Goal: Information Seeking & Learning: Learn about a topic

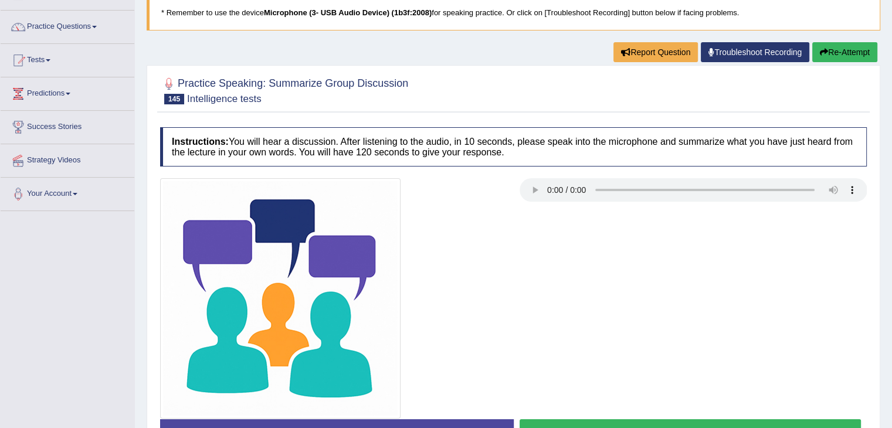
scroll to position [121, 0]
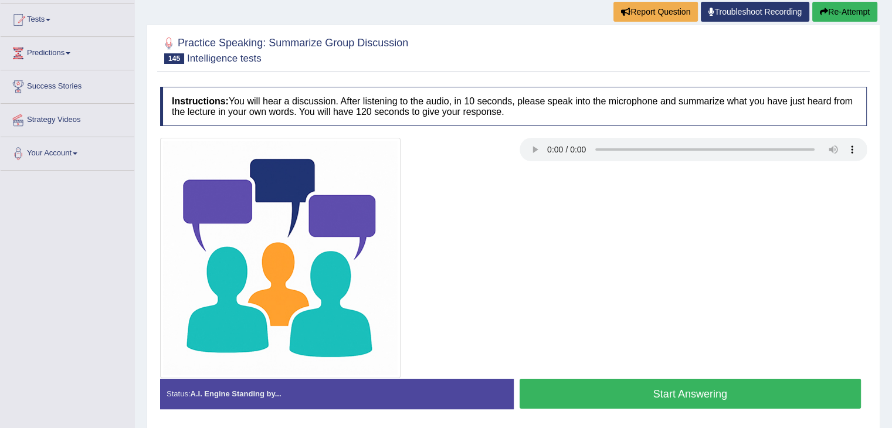
click at [667, 390] on button "Start Answering" at bounding box center [691, 394] width 342 height 30
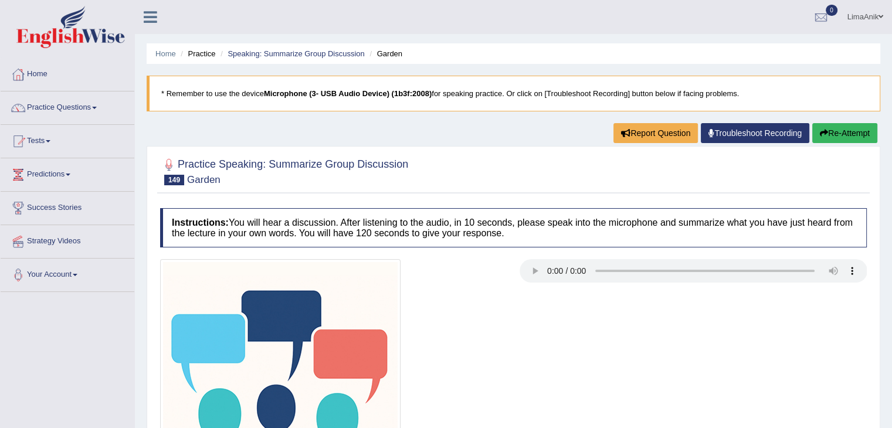
click at [526, 185] on div at bounding box center [513, 171] width 707 height 36
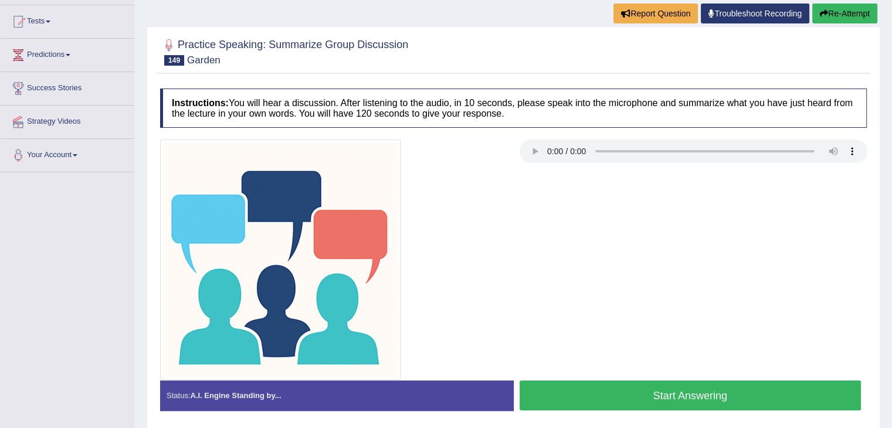
scroll to position [126, 0]
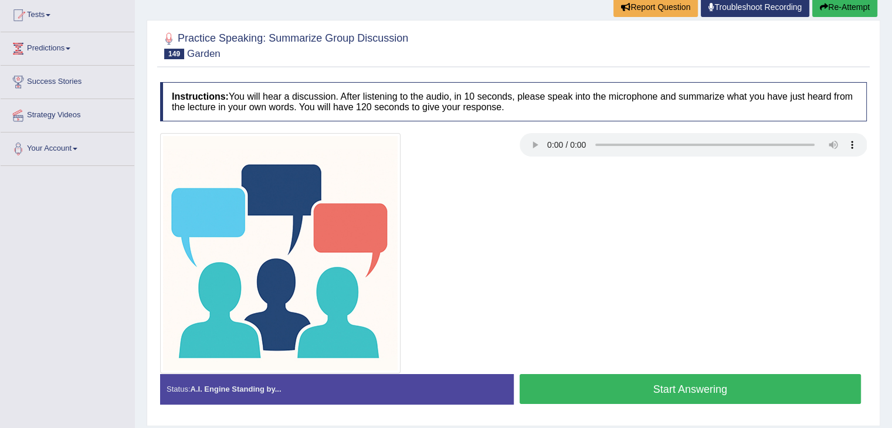
click at [675, 376] on button "Start Answering" at bounding box center [691, 389] width 342 height 30
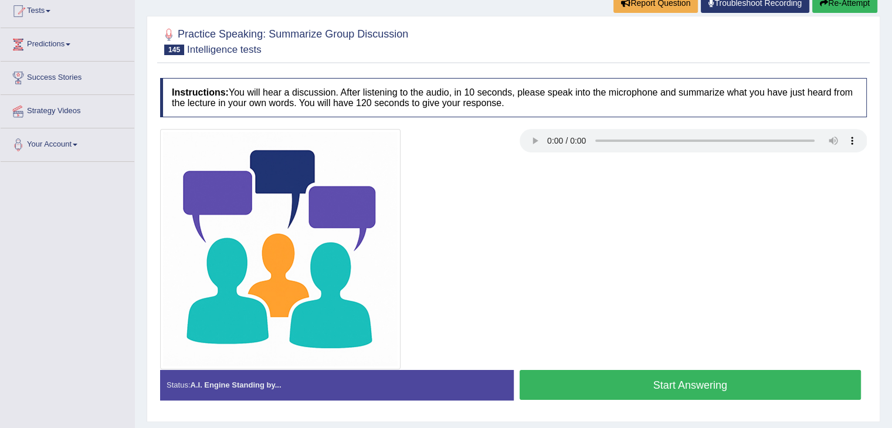
click at [665, 373] on button "Start Answering" at bounding box center [691, 385] width 342 height 30
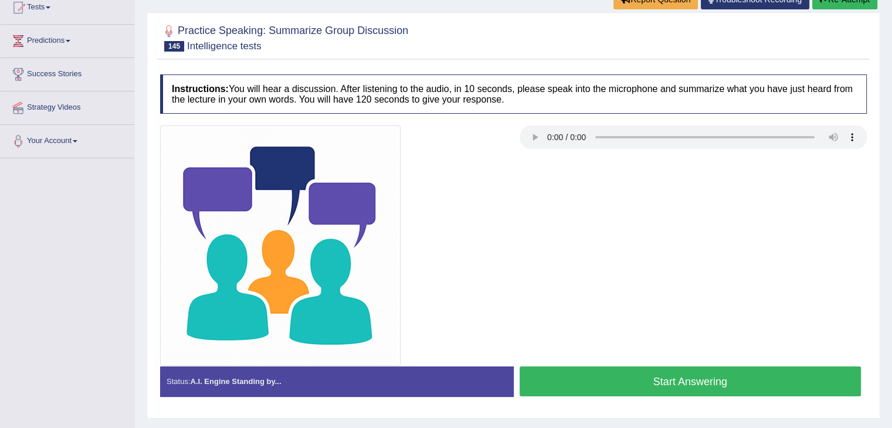
click at [650, 367] on button "Start Answering" at bounding box center [691, 382] width 342 height 30
click at [633, 381] on button "Start Answering" at bounding box center [691, 382] width 342 height 30
click at [648, 371] on button "Start Answering" at bounding box center [691, 382] width 342 height 30
drag, startPoint x: 605, startPoint y: 360, endPoint x: 608, endPoint y: 379, distance: 19.1
click at [608, 379] on div "Instructions: You will hear a discussion. After listening to the audio, in 10 s…" at bounding box center [513, 240] width 713 height 343
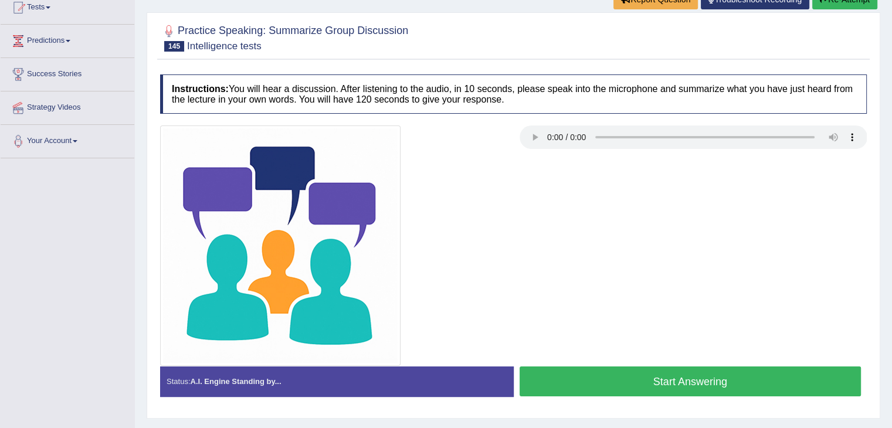
click at [608, 379] on button "Start Answering" at bounding box center [691, 382] width 342 height 30
click at [613, 384] on button "Start Answering" at bounding box center [691, 382] width 342 height 30
click at [603, 379] on button "Start Answering" at bounding box center [691, 382] width 342 height 30
click at [617, 367] on button "Start Answering" at bounding box center [691, 382] width 342 height 30
click at [655, 368] on button "Start Answering" at bounding box center [691, 382] width 342 height 30
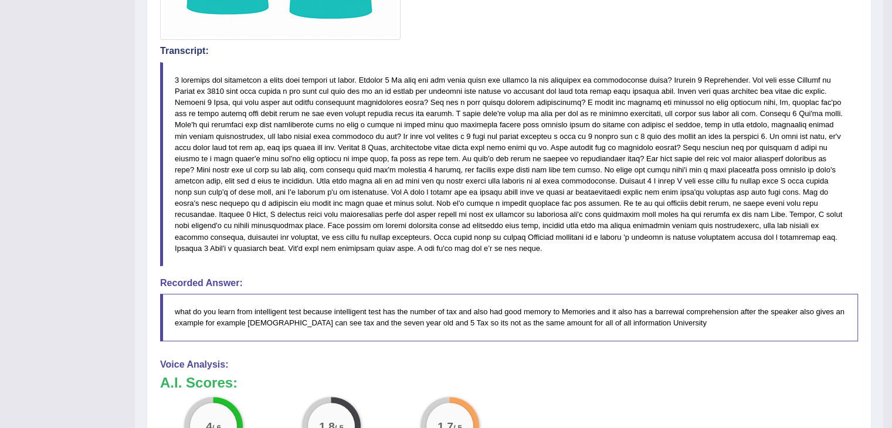
scroll to position [483, 0]
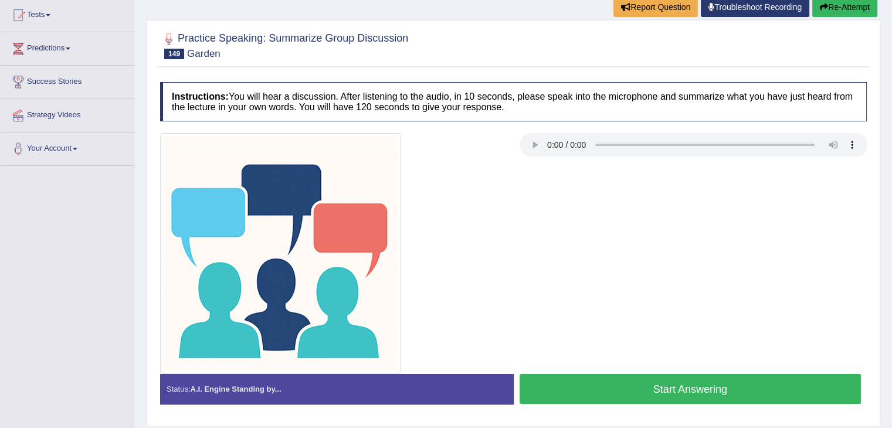
click at [692, 376] on button "Start Answering" at bounding box center [691, 389] width 342 height 30
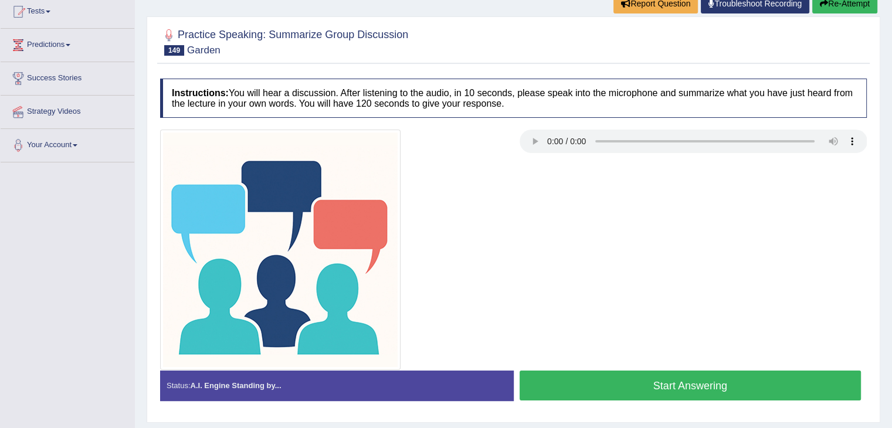
click at [689, 380] on button "Start Answering" at bounding box center [691, 386] width 342 height 30
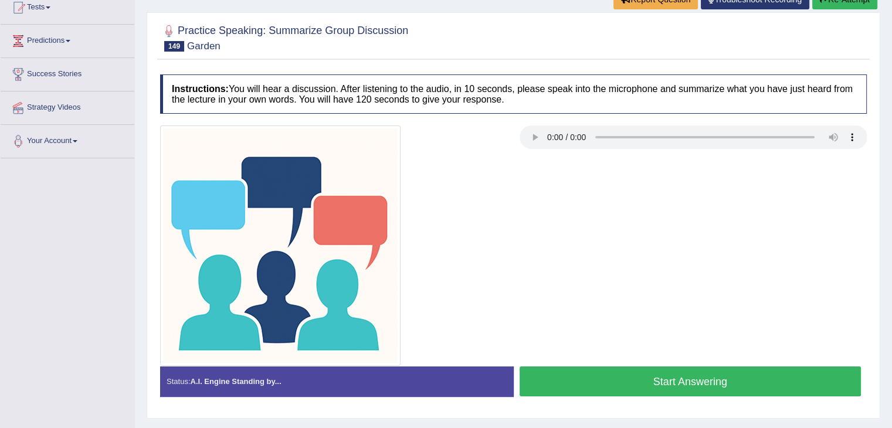
click at [607, 378] on button "Start Answering" at bounding box center [691, 382] width 342 height 30
click at [645, 390] on button "Start Answering" at bounding box center [691, 382] width 342 height 30
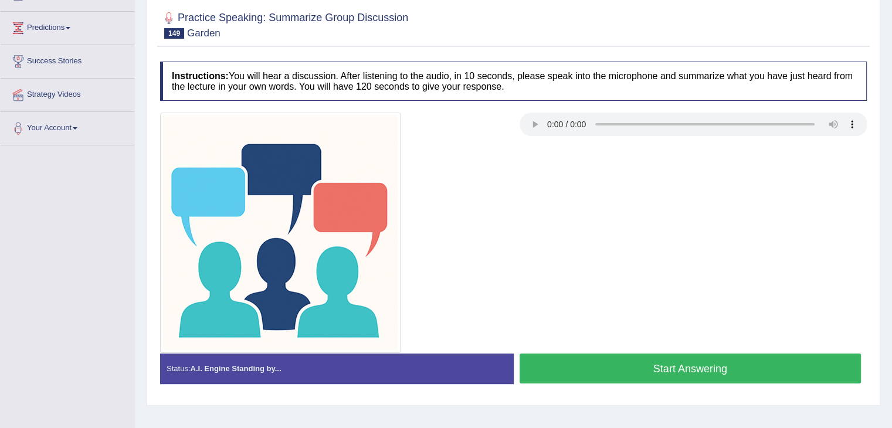
scroll to position [134, 0]
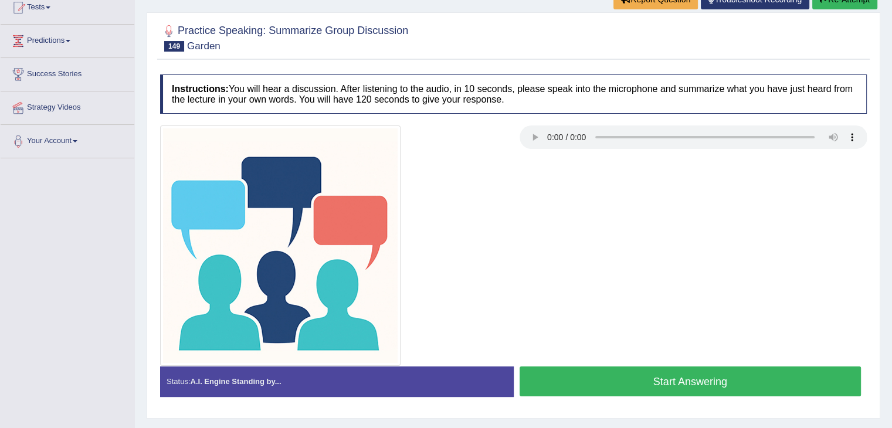
click at [634, 380] on button "Start Answering" at bounding box center [691, 382] width 342 height 30
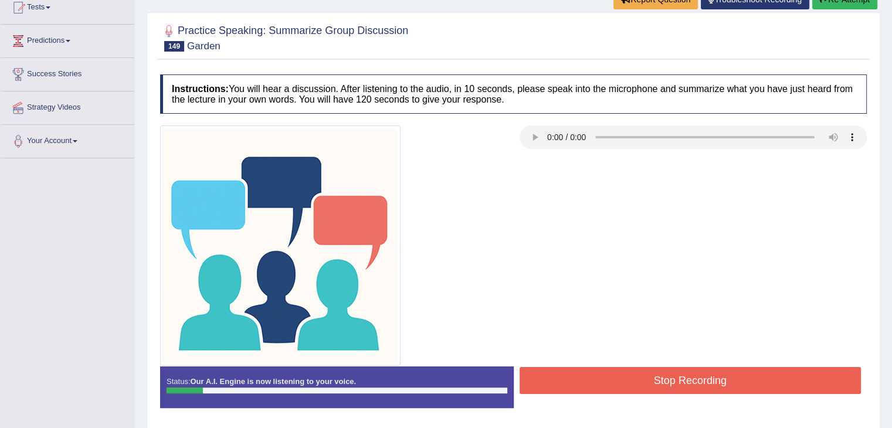
click at [447, 233] on div at bounding box center [334, 246] width 360 height 241
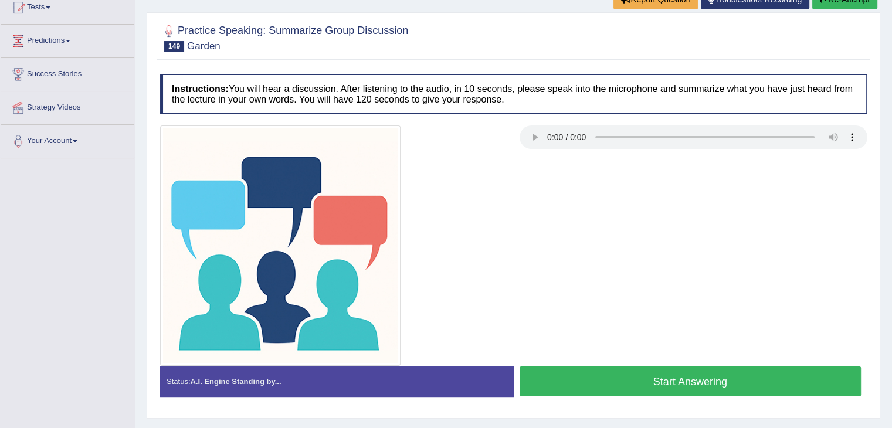
drag, startPoint x: 633, startPoint y: 391, endPoint x: 672, endPoint y: 313, distance: 87.6
click at [672, 313] on div "Instructions: You will hear a discussion. After listening to the audio, in 10 s…" at bounding box center [513, 240] width 713 height 343
click at [613, 364] on div at bounding box center [513, 246] width 719 height 241
click at [613, 367] on button "Start Answering" at bounding box center [691, 382] width 342 height 30
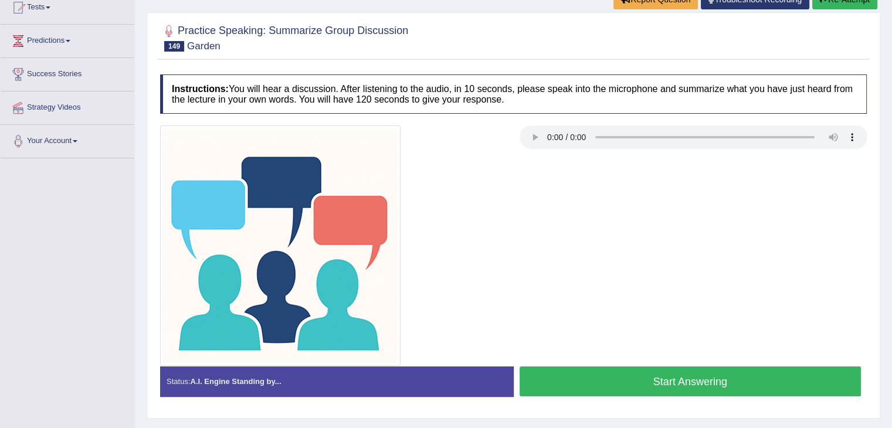
click at [637, 373] on button "Start Answering" at bounding box center [691, 382] width 342 height 30
click at [631, 385] on button "Start Answering" at bounding box center [691, 382] width 342 height 30
click at [621, 376] on button "Start Answering" at bounding box center [691, 382] width 342 height 30
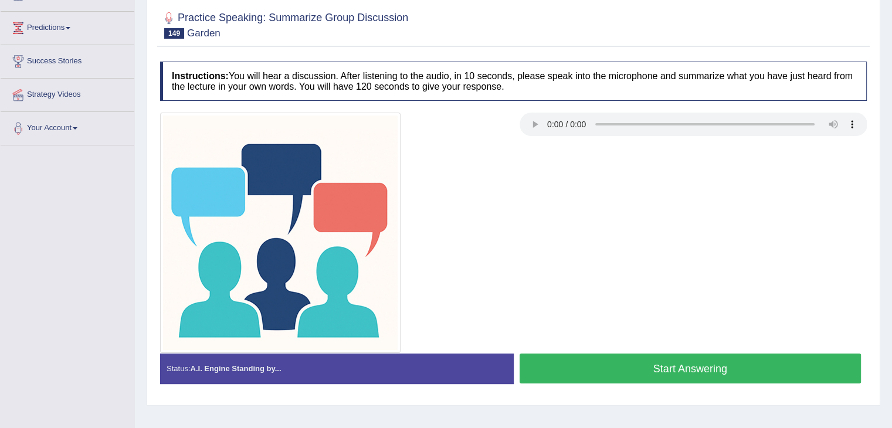
scroll to position [134, 0]
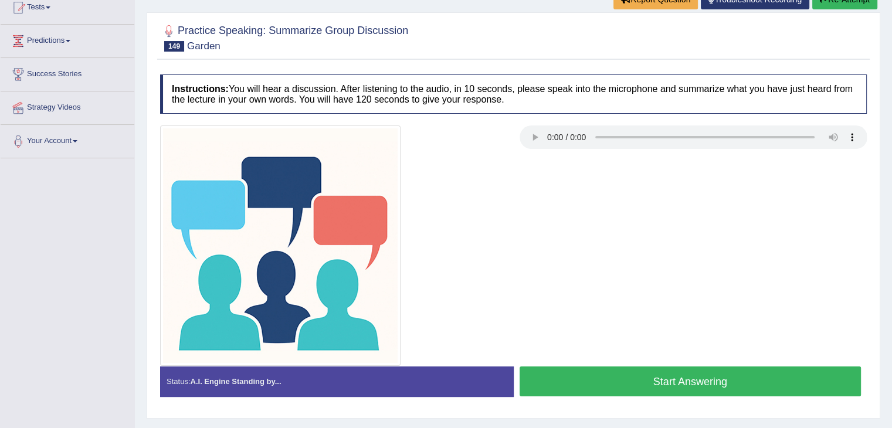
click at [681, 367] on button "Start Answering" at bounding box center [691, 382] width 342 height 30
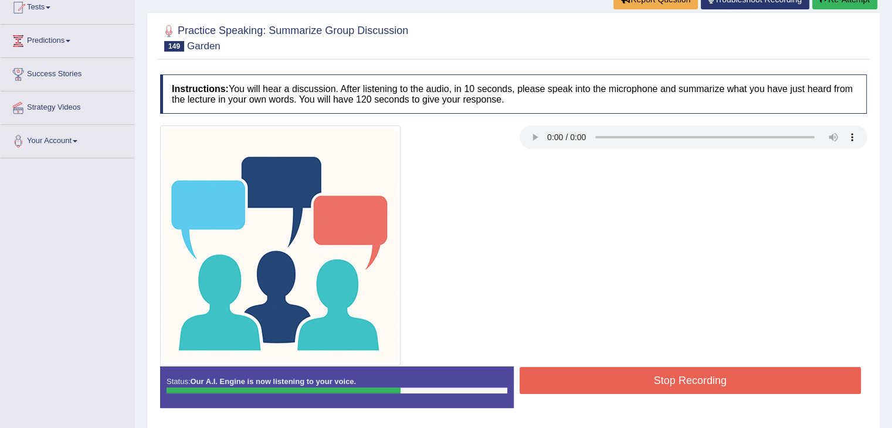
click at [730, 291] on div at bounding box center [513, 246] width 719 height 241
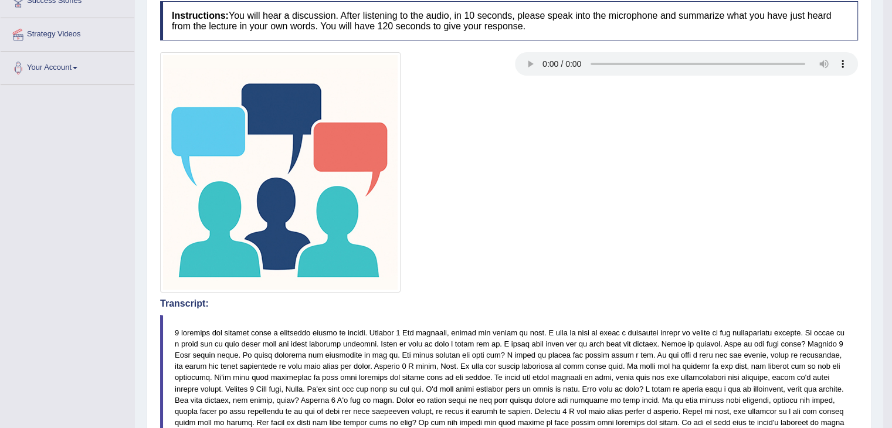
scroll to position [109, 0]
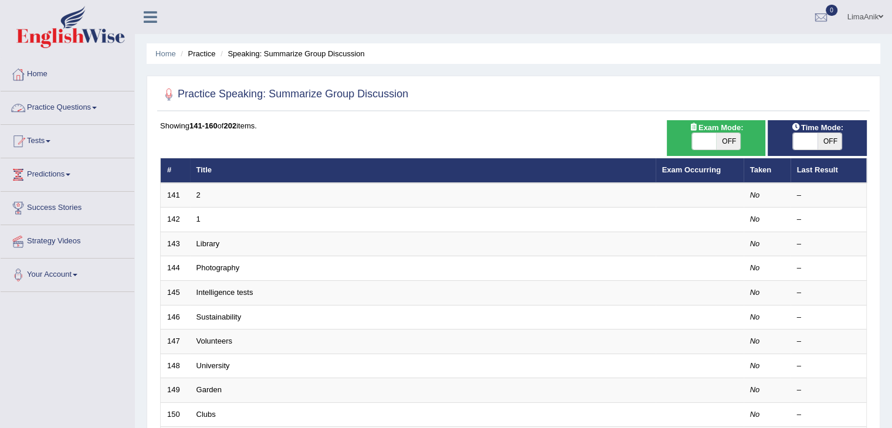
click at [70, 109] on link "Practice Questions" at bounding box center [68, 106] width 134 height 29
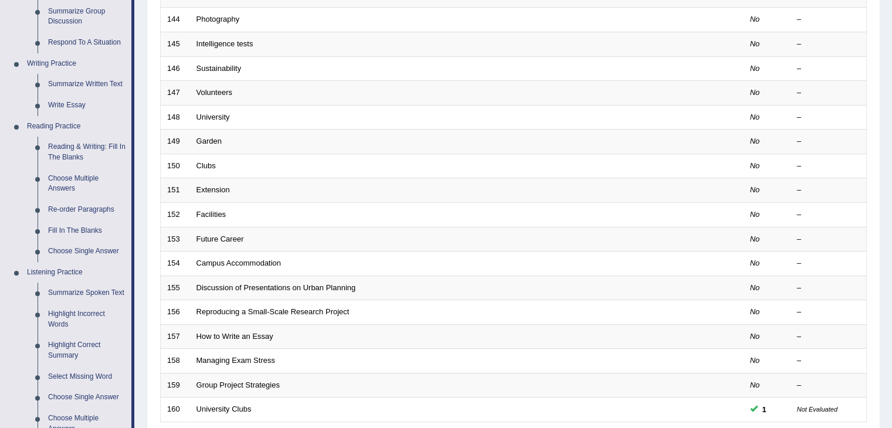
scroll to position [314, 0]
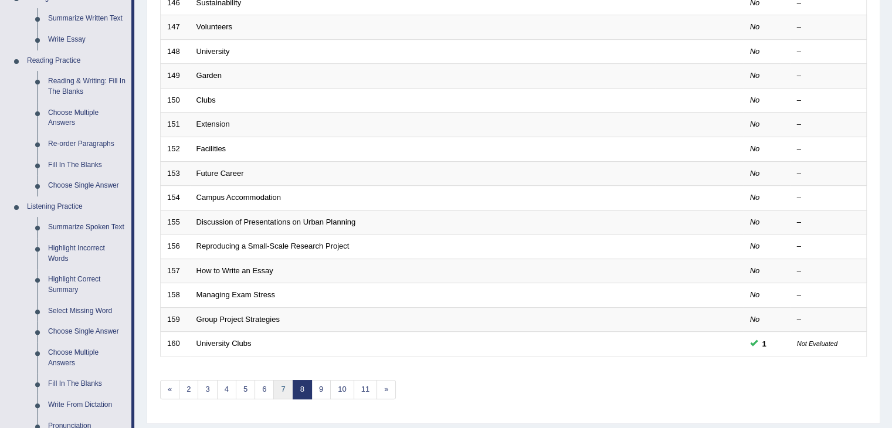
click at [277, 380] on link "7" at bounding box center [282, 389] width 19 height 19
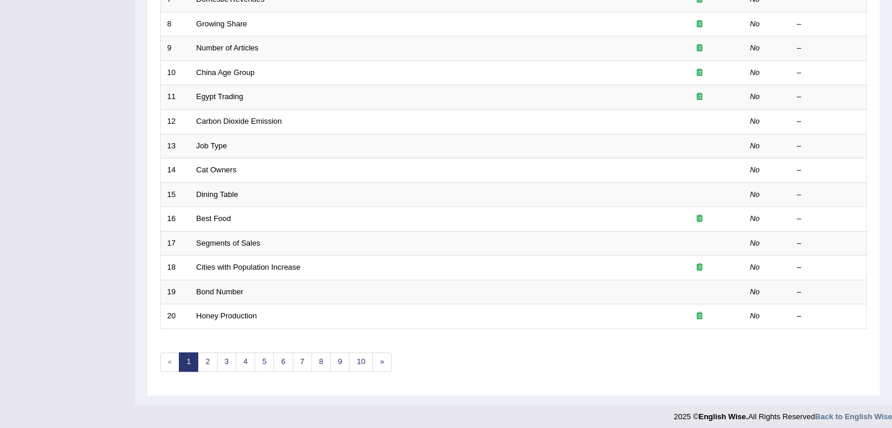
scroll to position [341, 0]
click at [364, 359] on link "10" at bounding box center [360, 363] width 23 height 19
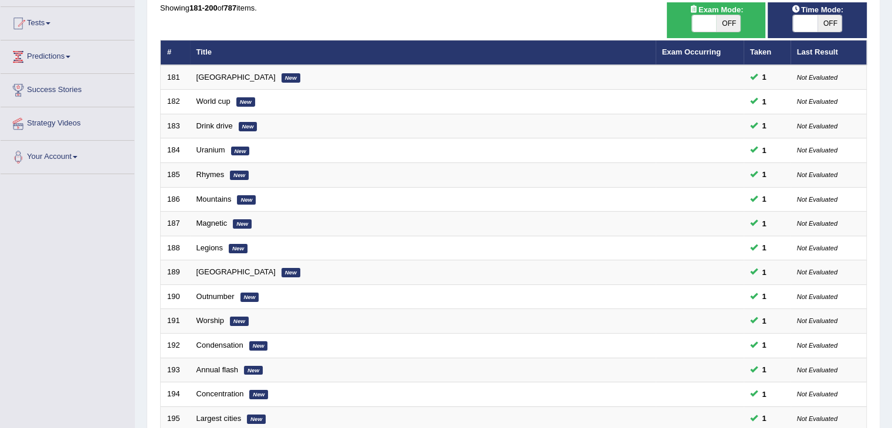
scroll to position [319, 0]
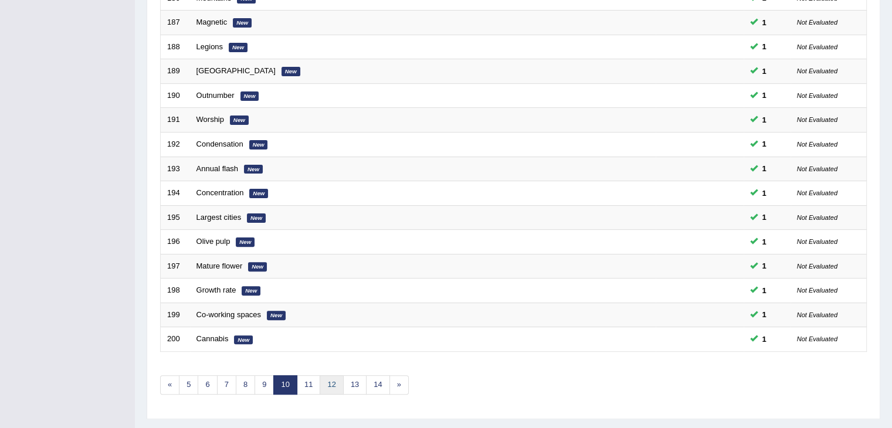
click at [333, 383] on link "12" at bounding box center [331, 385] width 23 height 19
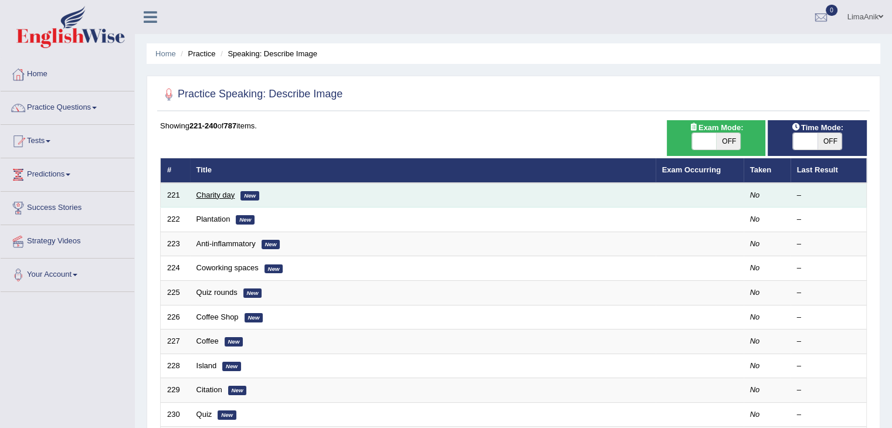
click at [203, 195] on link "Charity day" at bounding box center [216, 195] width 39 height 9
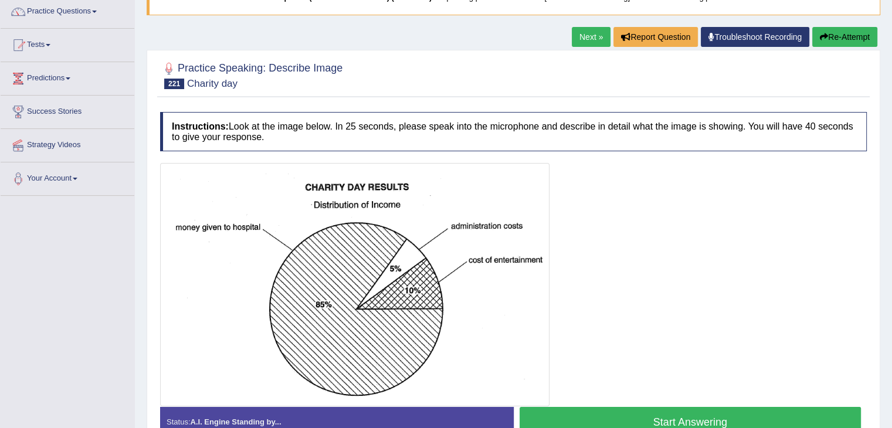
scroll to position [167, 0]
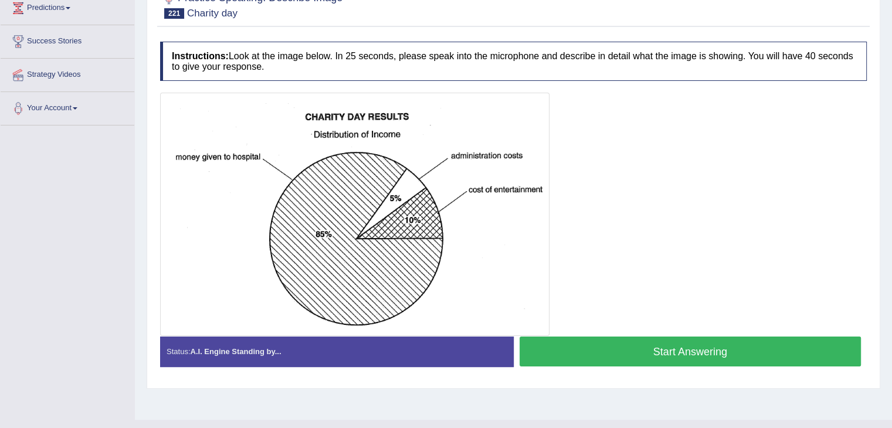
drag, startPoint x: 633, startPoint y: 359, endPoint x: 686, endPoint y: 254, distance: 117.0
click at [686, 254] on div "Instructions: Look at the image below. In 25 seconds, please speak into the mic…" at bounding box center [513, 209] width 713 height 346
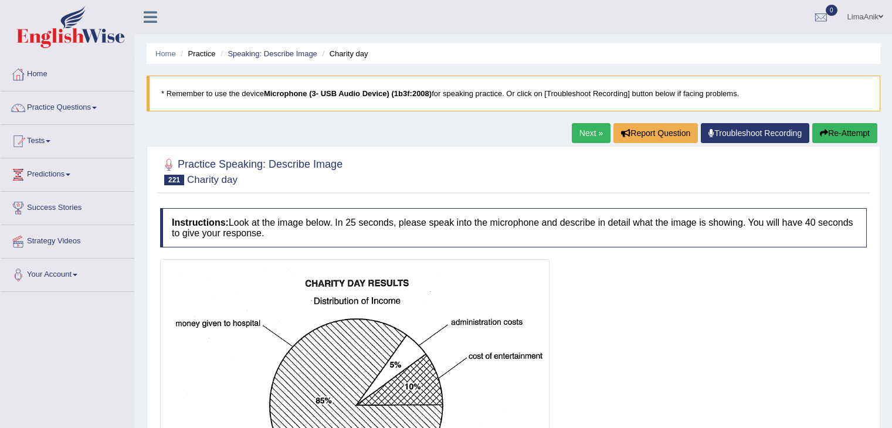
click at [453, 262] on img at bounding box center [355, 381] width 384 height 238
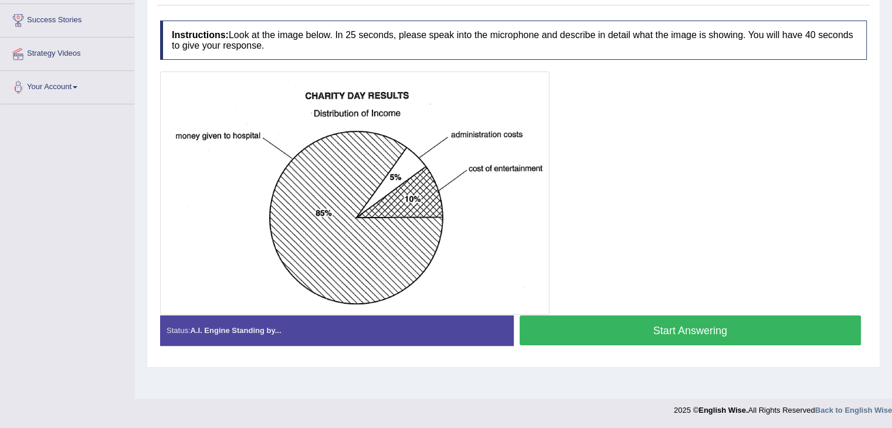
click at [453, 125] on img at bounding box center [355, 194] width 384 height 238
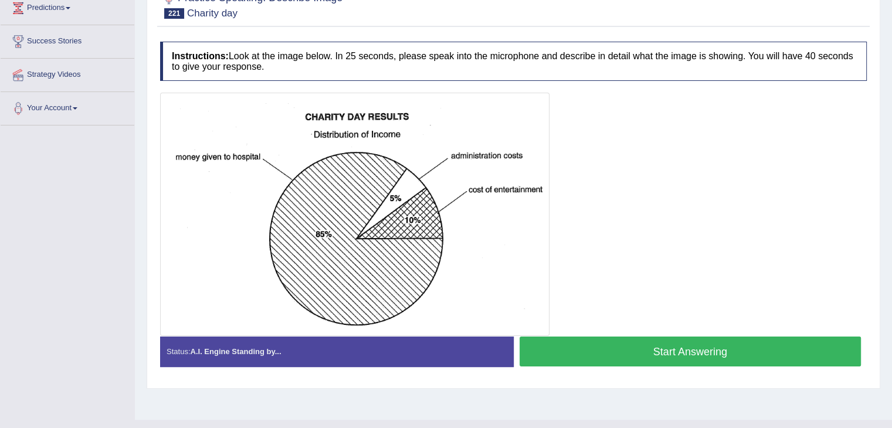
click at [667, 348] on button "Start Answering" at bounding box center [691, 352] width 342 height 30
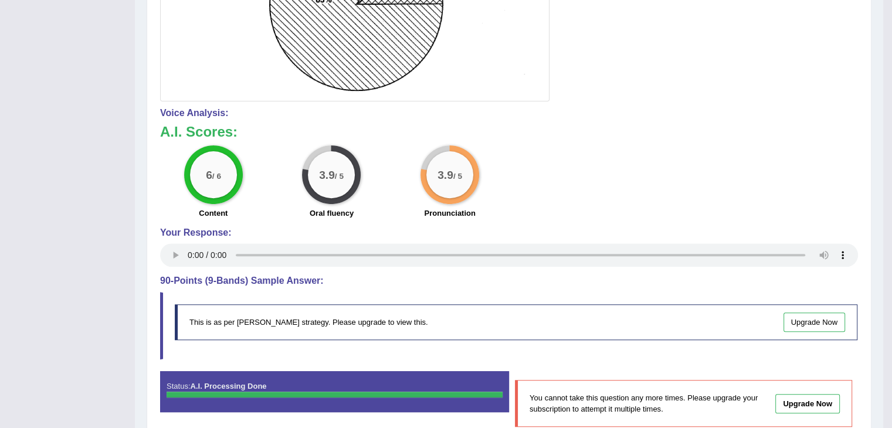
scroll to position [424, 0]
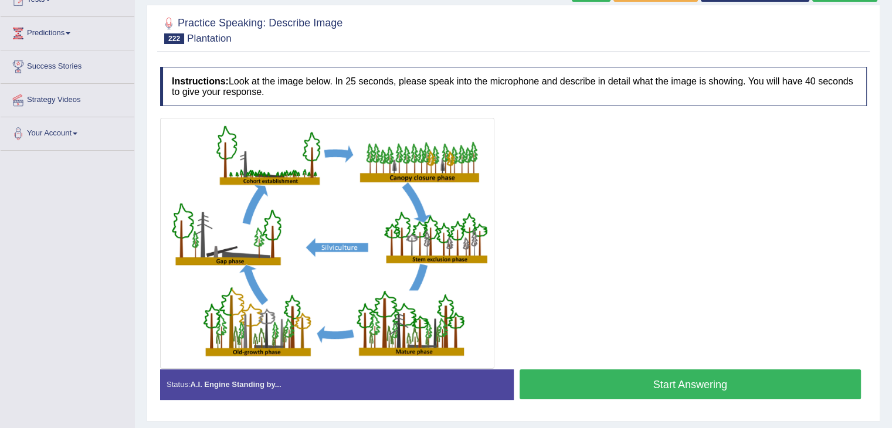
scroll to position [142, 0]
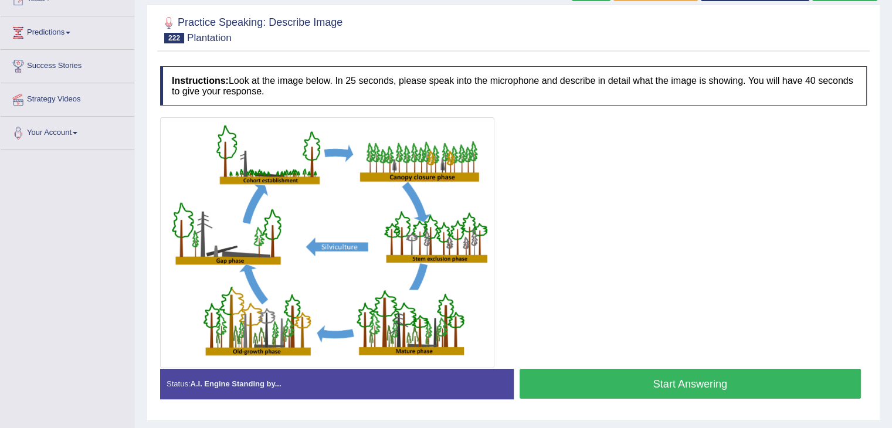
click at [636, 374] on button "Start Answering" at bounding box center [691, 384] width 342 height 30
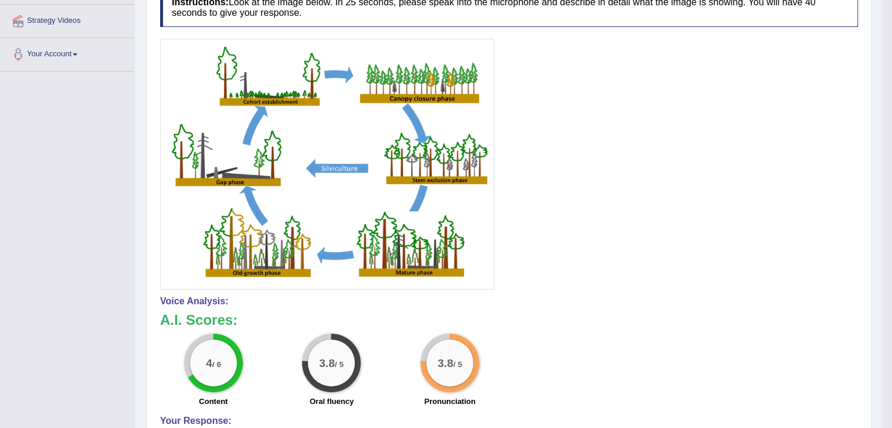
scroll to position [224, 0]
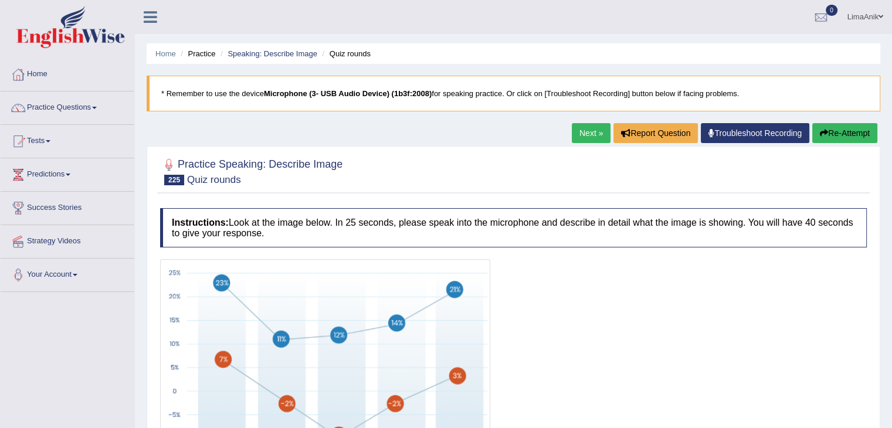
scroll to position [115, 0]
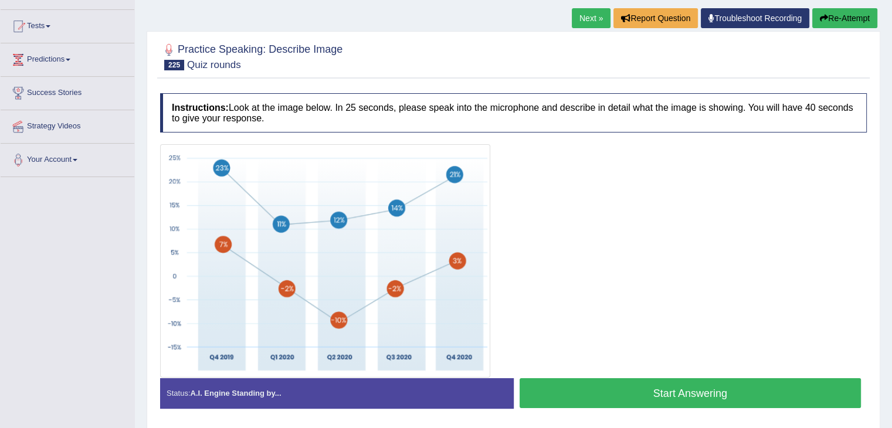
click at [696, 379] on button "Start Answering" at bounding box center [691, 393] width 342 height 30
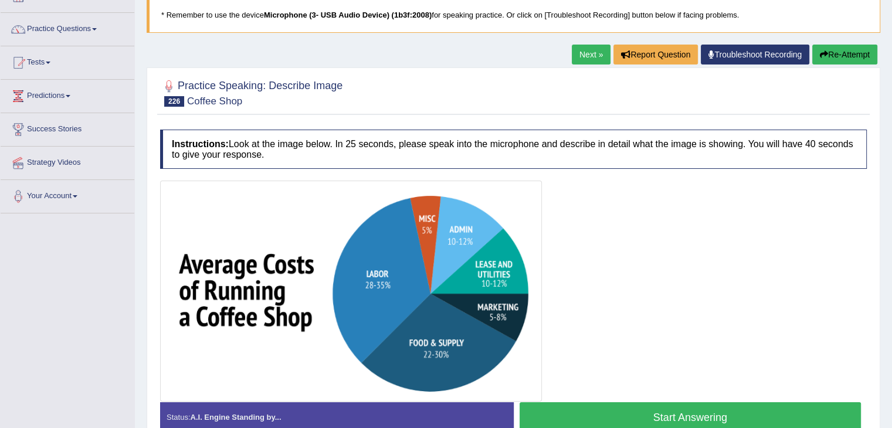
scroll to position [157, 0]
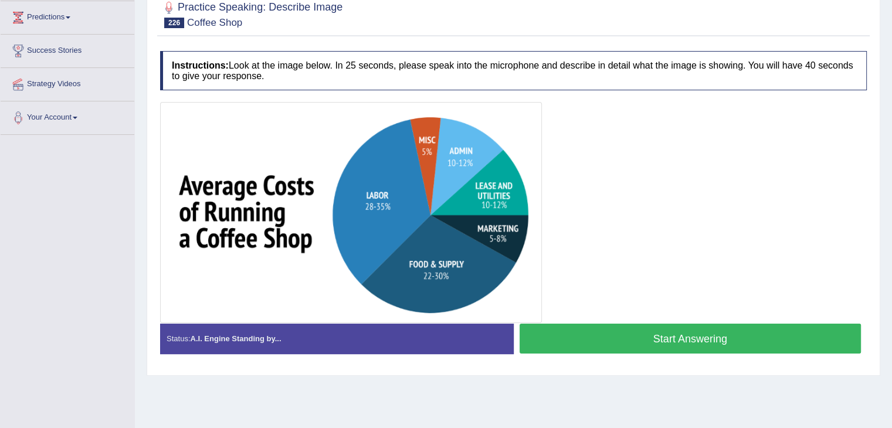
drag, startPoint x: 698, startPoint y: 340, endPoint x: 728, endPoint y: 279, distance: 68.2
click at [728, 279] on div "Instructions: Look at the image below. In 25 seconds, please speak into the mic…" at bounding box center [513, 207] width 713 height 324
click at [638, 329] on button "Start Answering" at bounding box center [691, 339] width 342 height 30
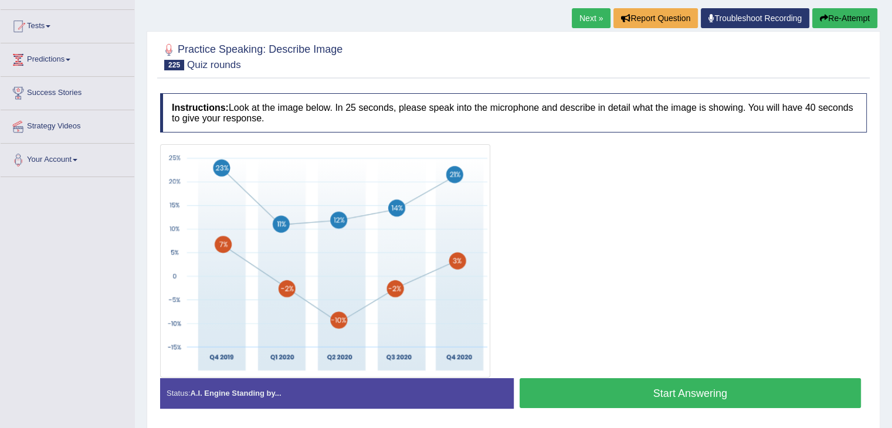
click at [630, 383] on button "Start Answering" at bounding box center [691, 393] width 342 height 30
click at [419, 158] on img at bounding box center [325, 261] width 324 height 228
click at [616, 387] on button "Start Answering" at bounding box center [691, 393] width 342 height 30
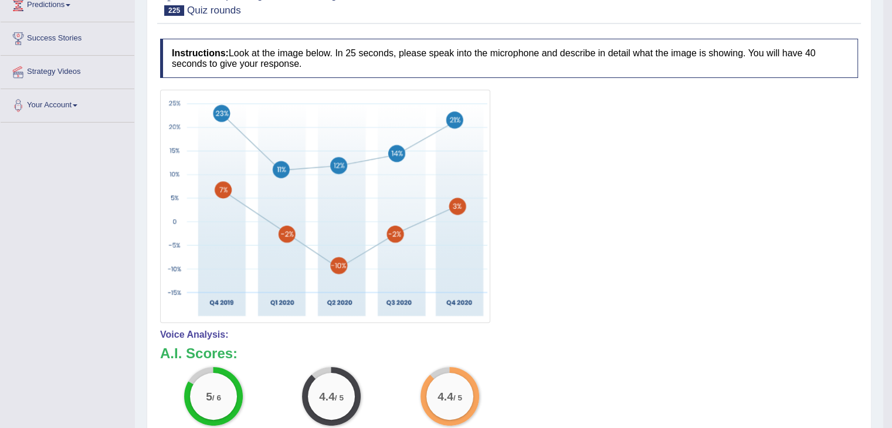
scroll to position [179, 0]
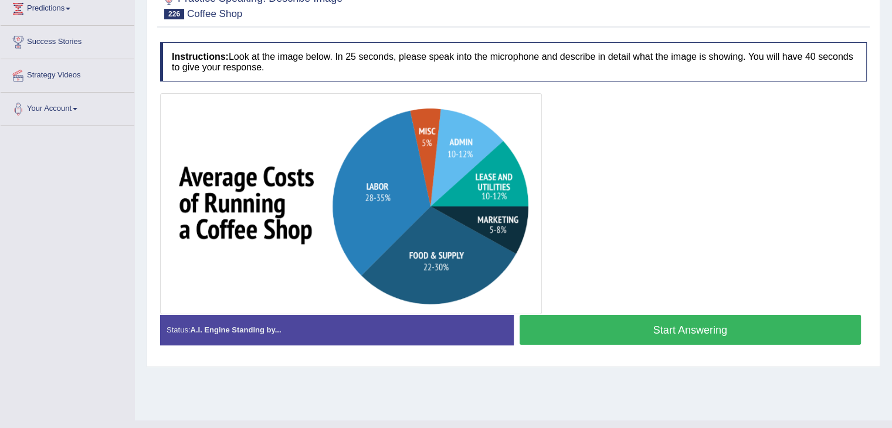
click at [727, 341] on button "Start Answering" at bounding box center [691, 330] width 342 height 30
click at [659, 313] on div at bounding box center [513, 203] width 707 height 221
drag, startPoint x: 652, startPoint y: 327, endPoint x: 699, endPoint y: 255, distance: 86.1
click at [699, 255] on div "Instructions: Look at the image below. In 25 seconds, please speak into the mic…" at bounding box center [513, 198] width 713 height 324
click at [638, 327] on button "Start Answering" at bounding box center [691, 330] width 342 height 30
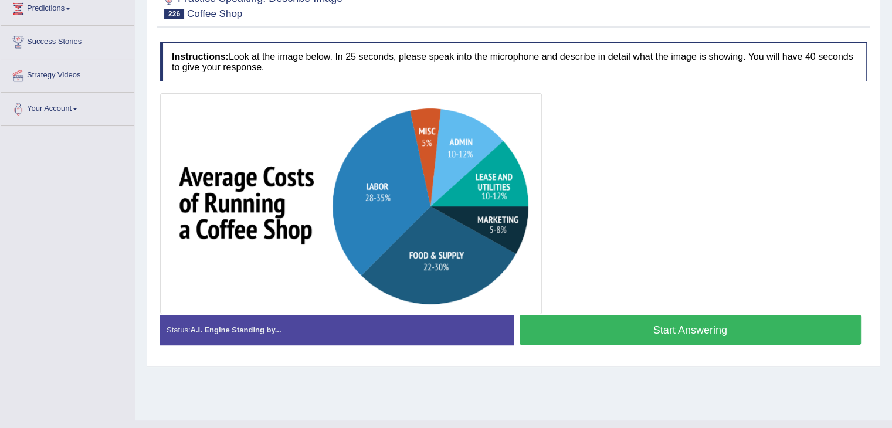
click at [600, 326] on button "Start Answering" at bounding box center [691, 330] width 342 height 30
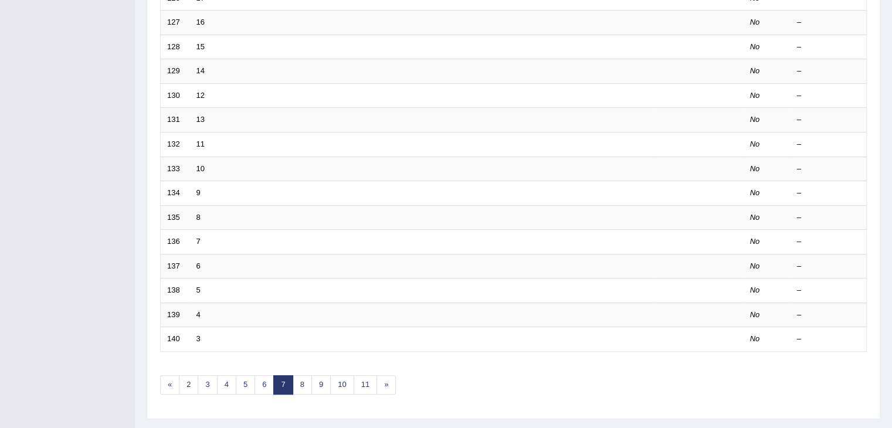
scroll to position [343, 0]
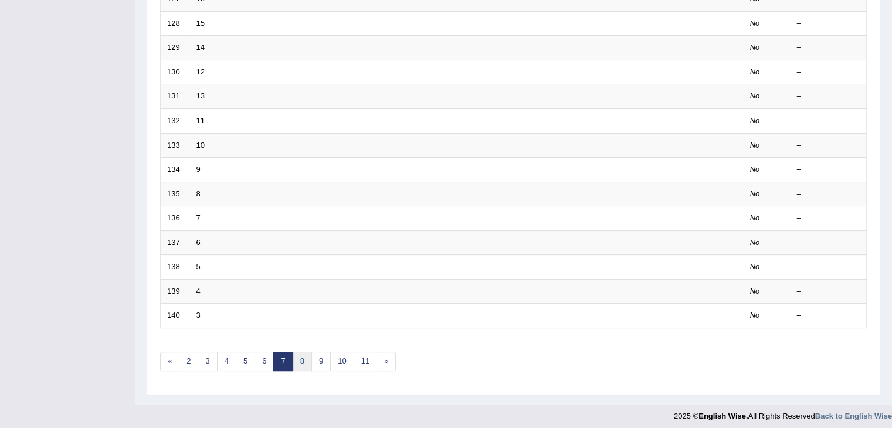
click at [296, 358] on link "8" at bounding box center [302, 361] width 19 height 19
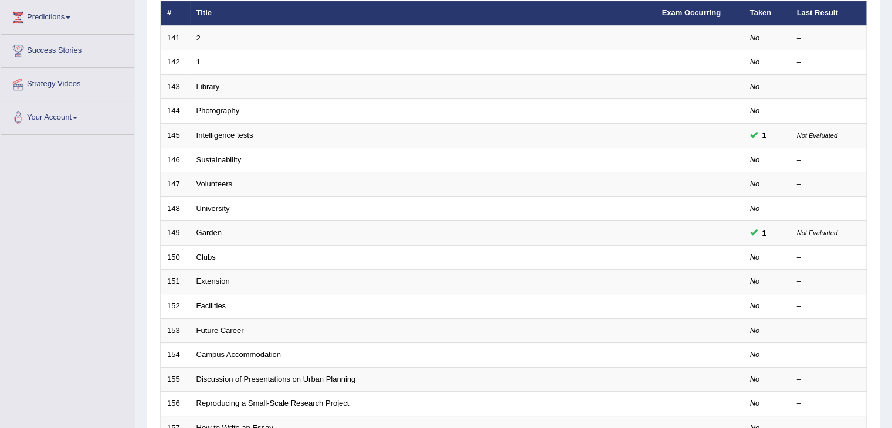
scroll to position [230, 0]
